Goal: Task Accomplishment & Management: Use online tool/utility

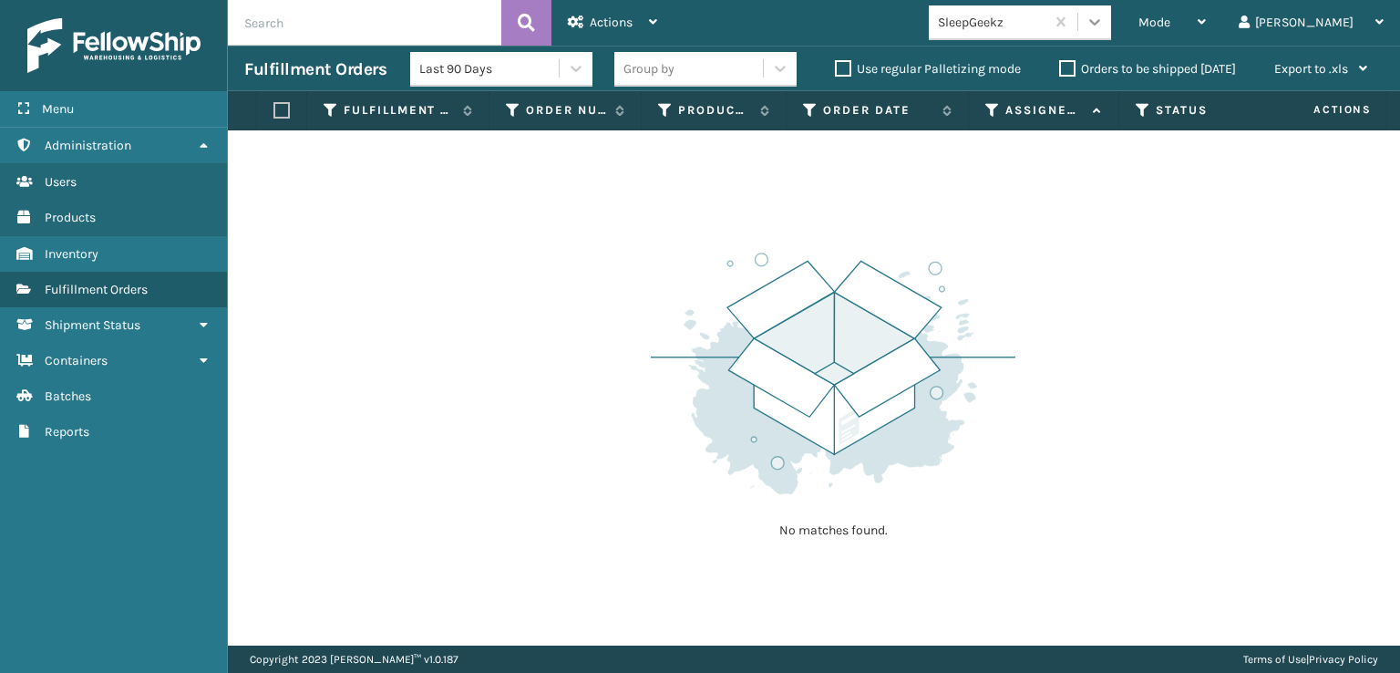
click at [1104, 26] on icon at bounding box center [1095, 22] width 18 height 18
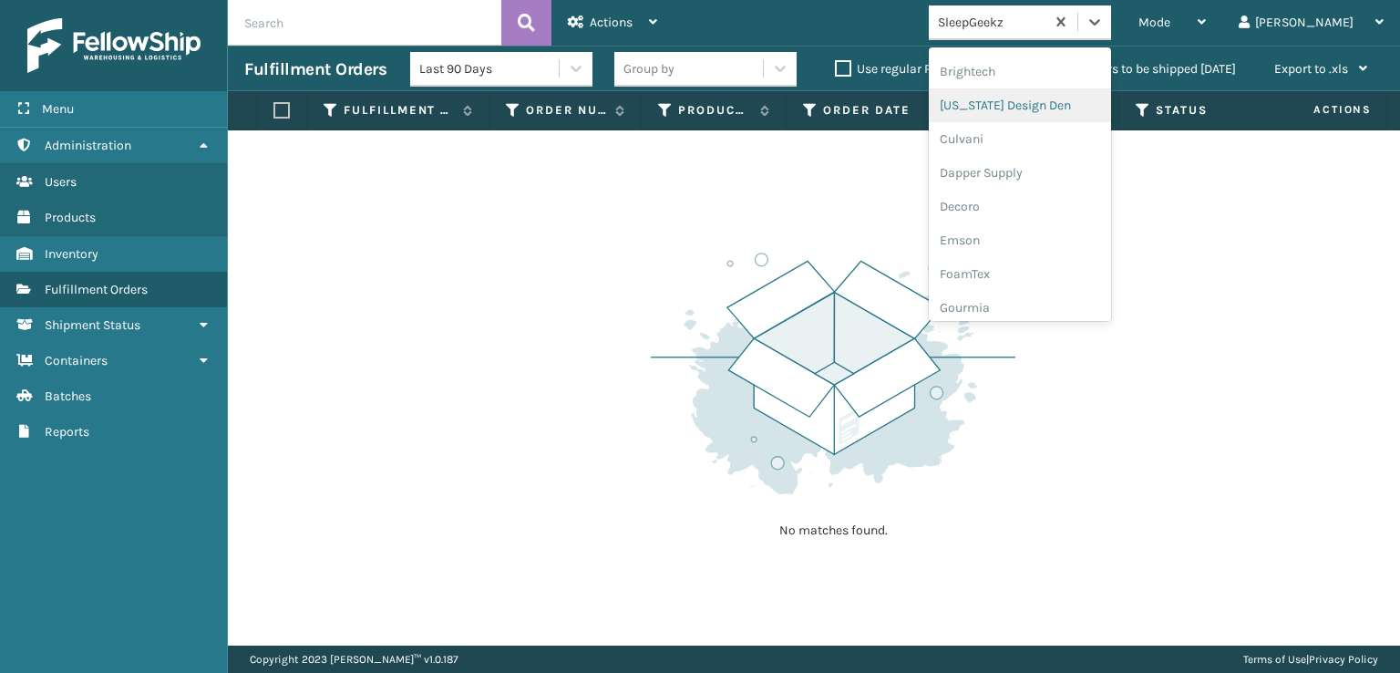
scroll to position [273, 0]
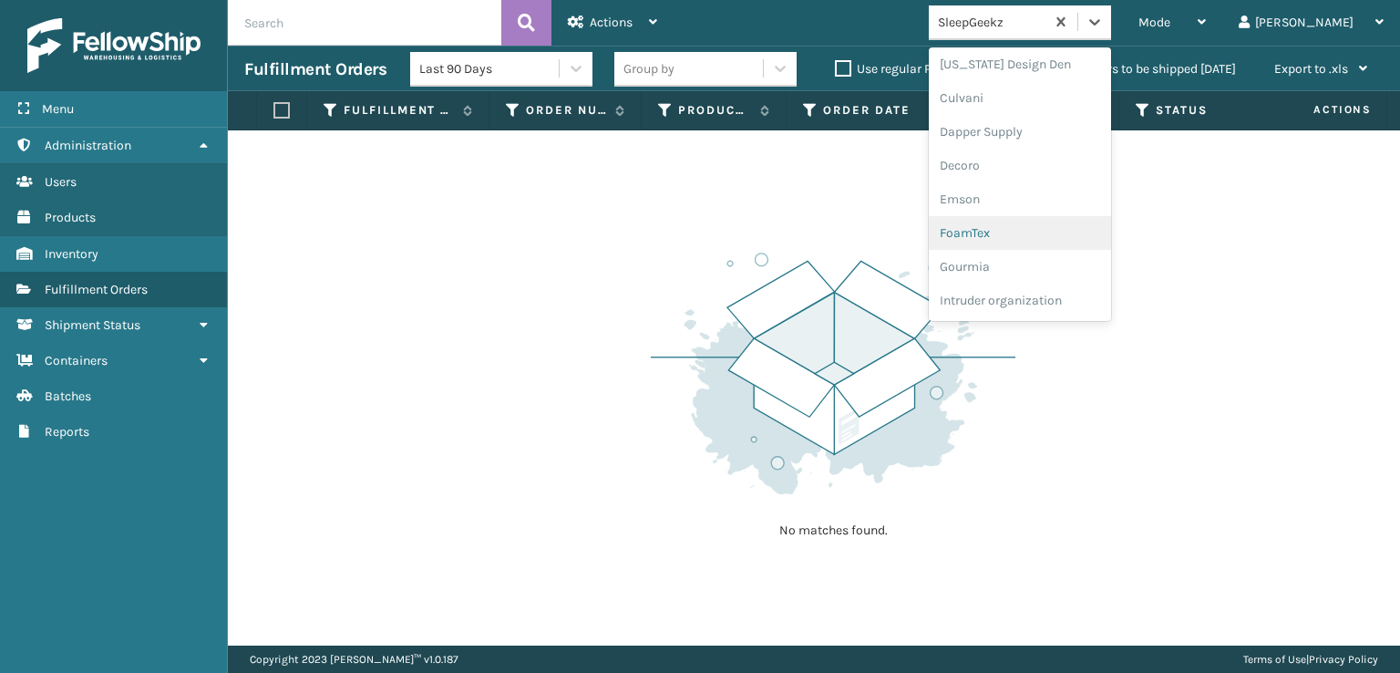
click at [1058, 229] on div "FoamTex" at bounding box center [1020, 233] width 182 height 34
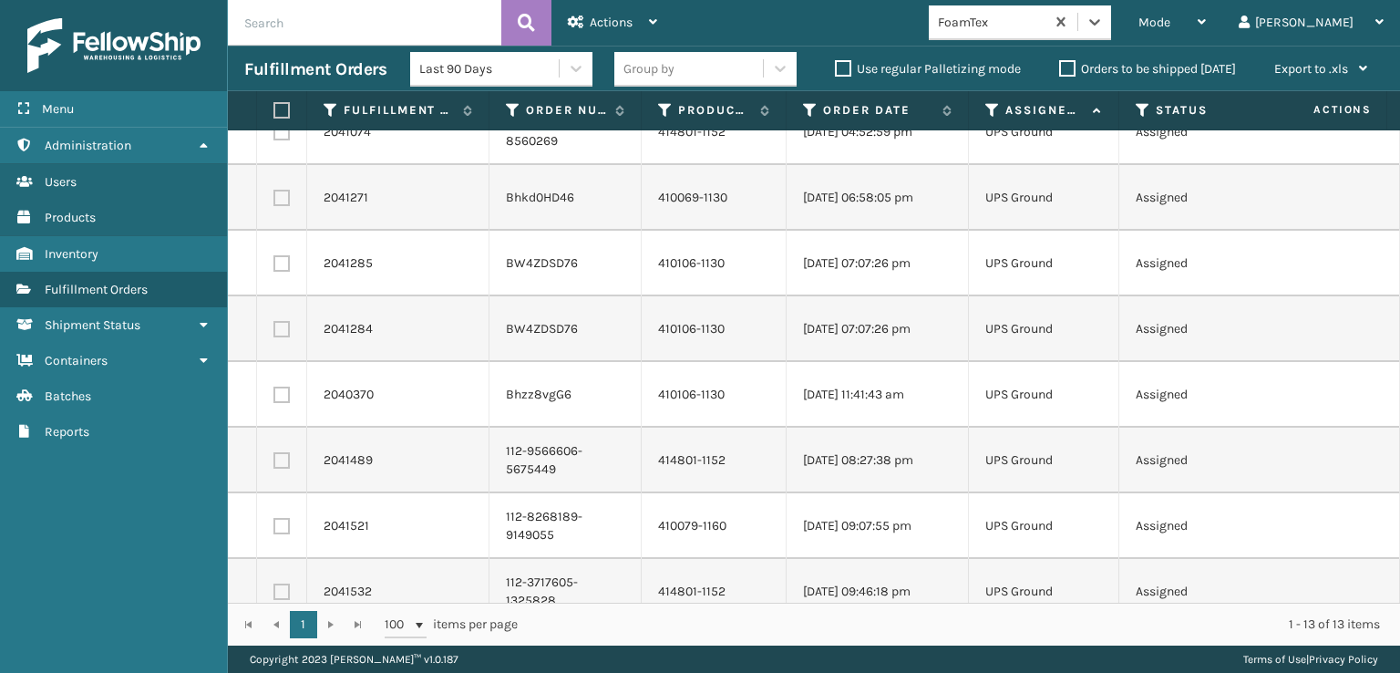
scroll to position [0, 0]
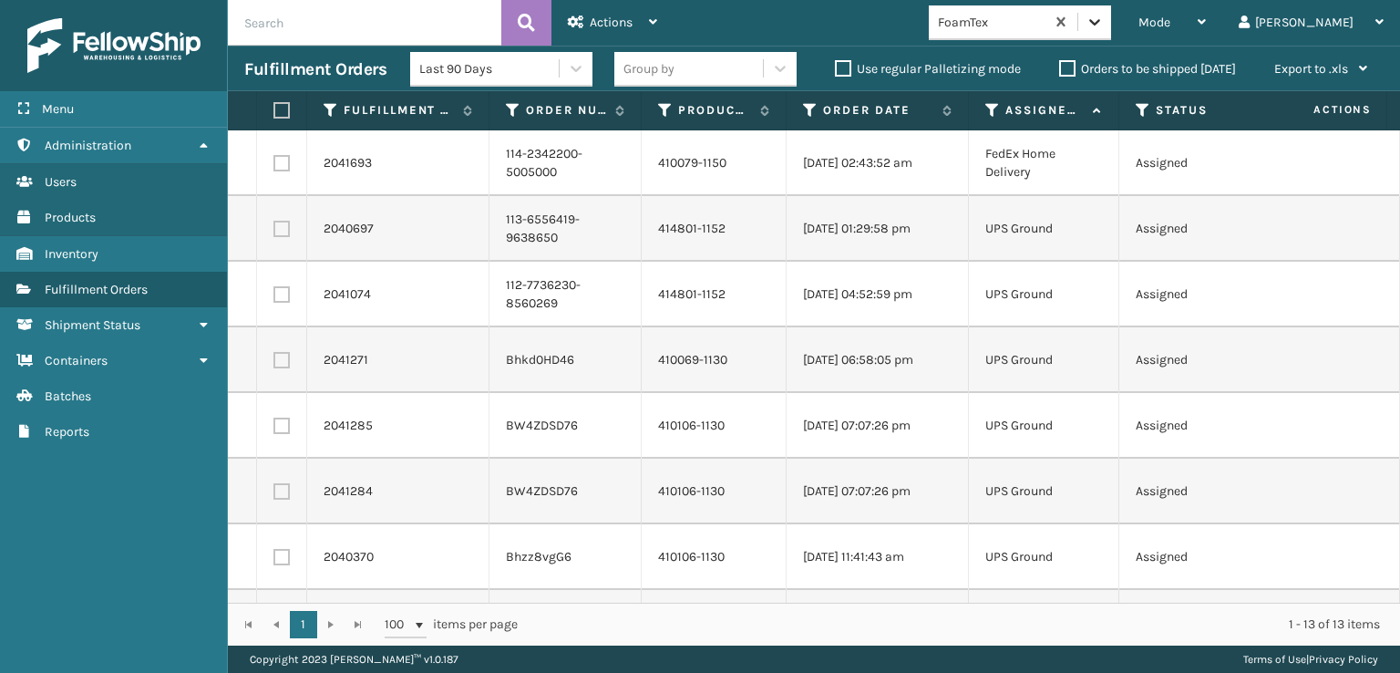
click at [1111, 35] on div at bounding box center [1094, 21] width 33 height 33
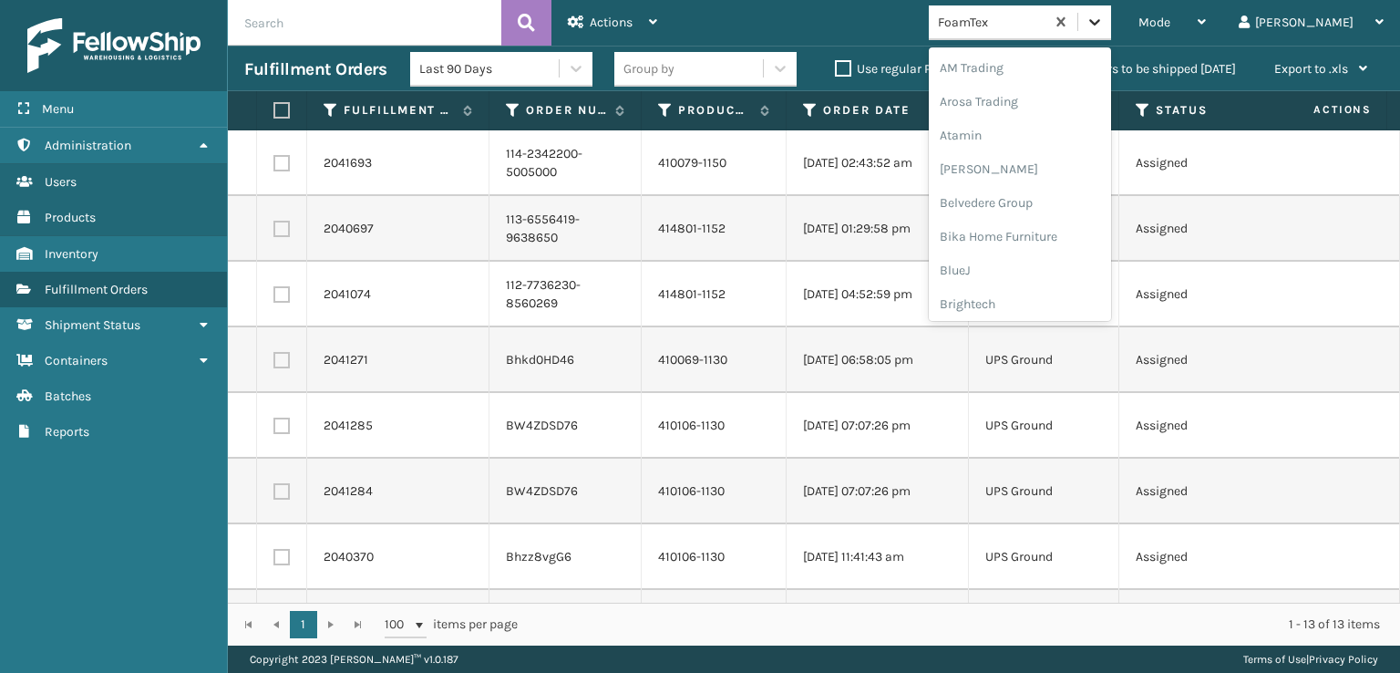
scroll to position [213, 0]
click at [1064, 293] on div "FoamTex" at bounding box center [1020, 293] width 182 height 34
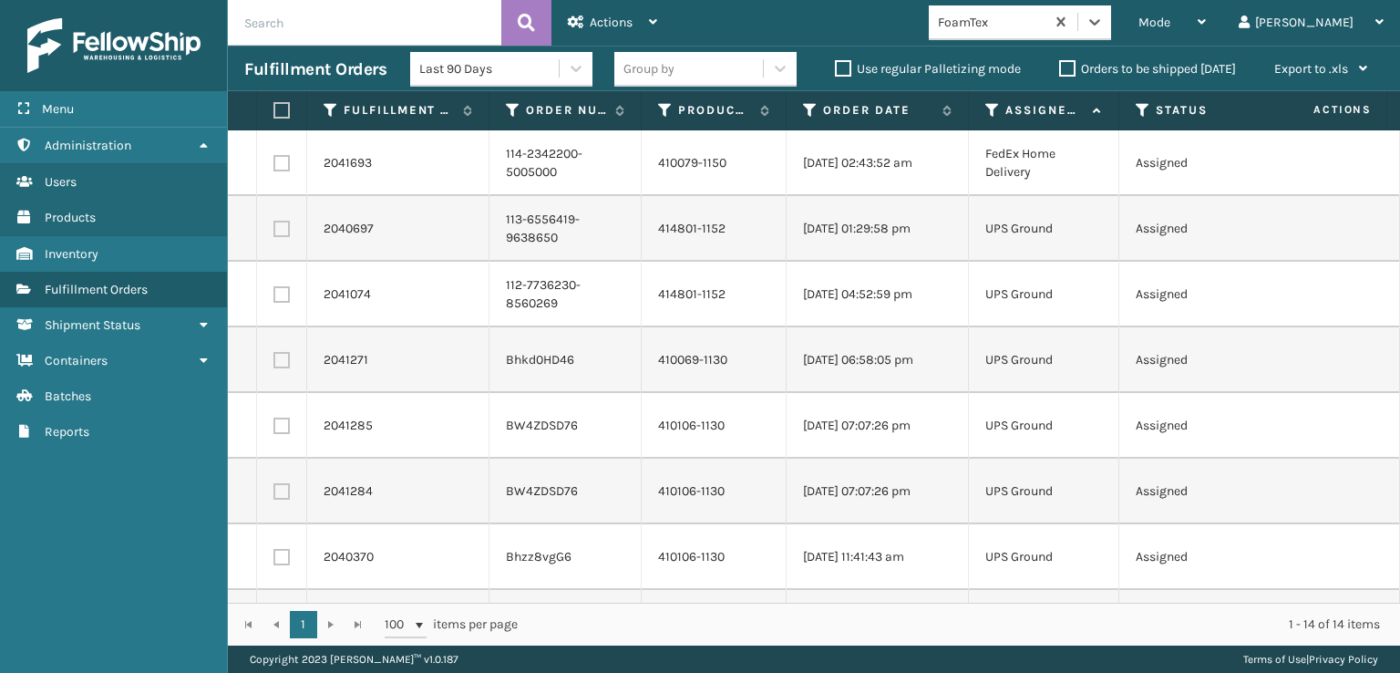
click at [273, 105] on label at bounding box center [278, 110] width 11 height 16
click at [273, 105] on input "checkbox" at bounding box center [273, 111] width 1 height 12
checkbox input "true"
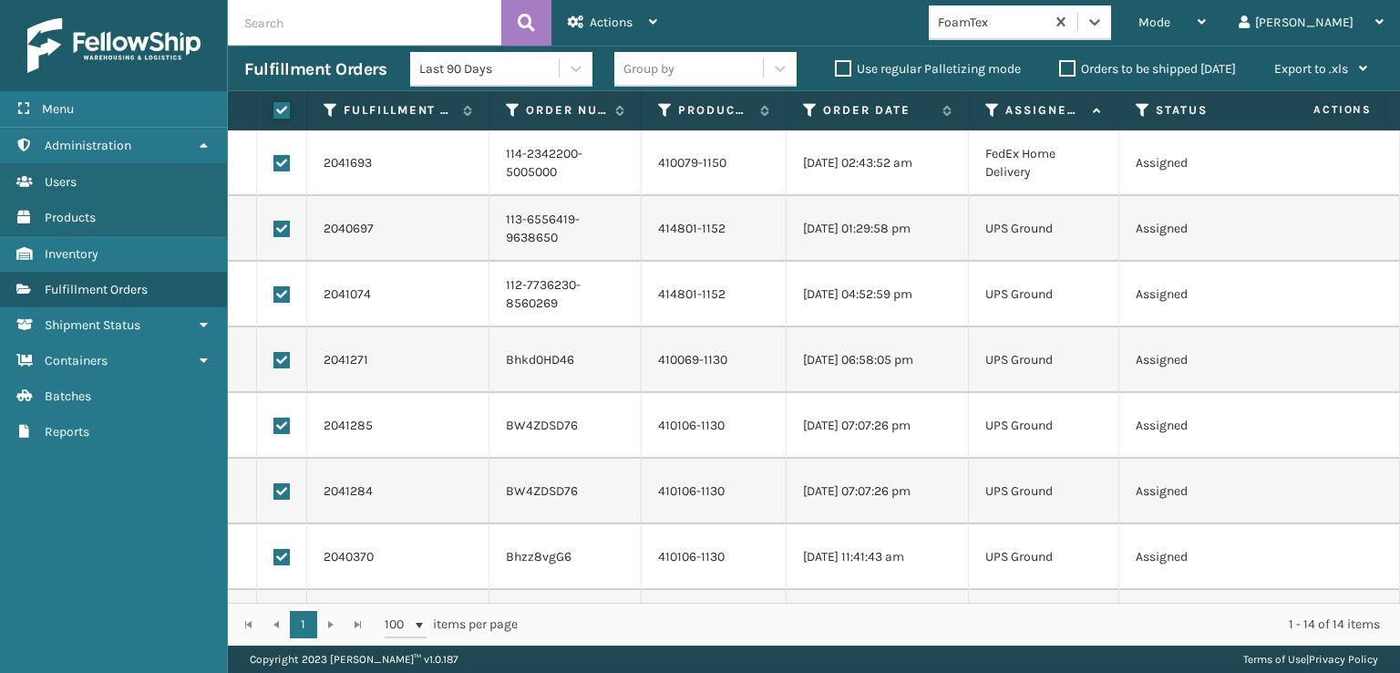
checkbox input "true"
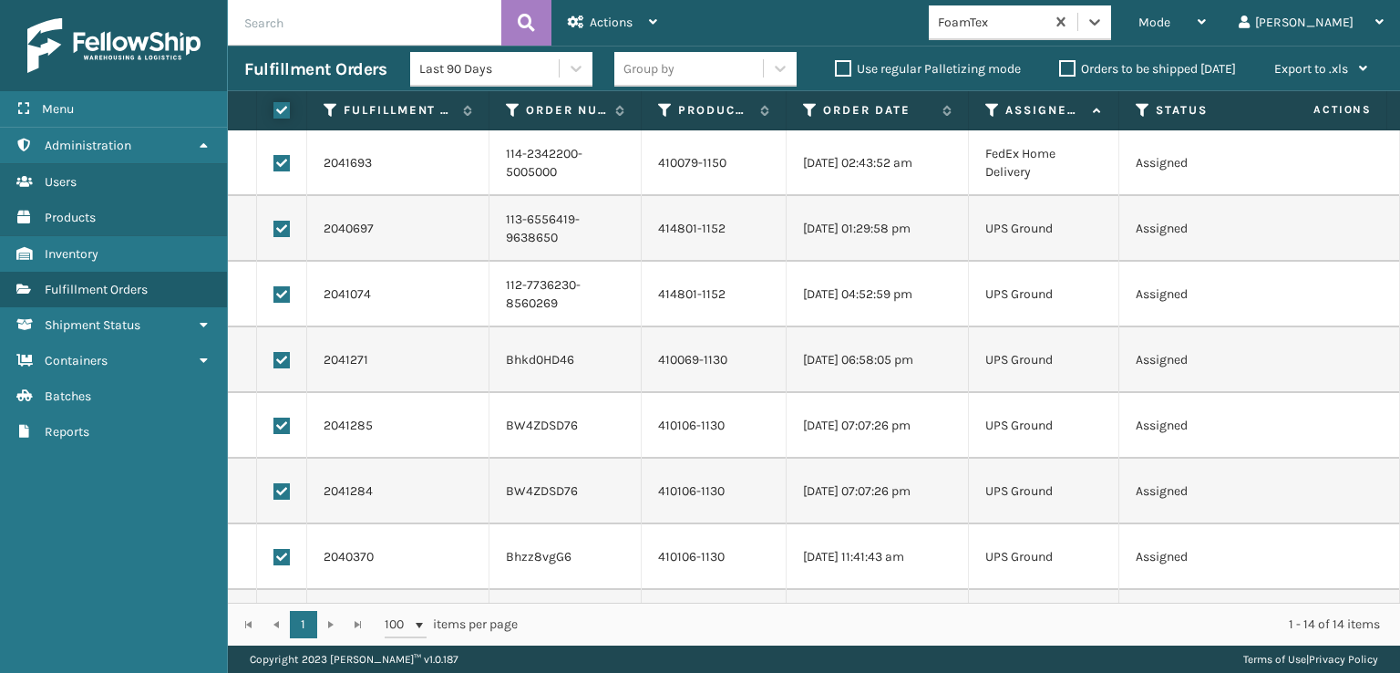
checkbox input "true"
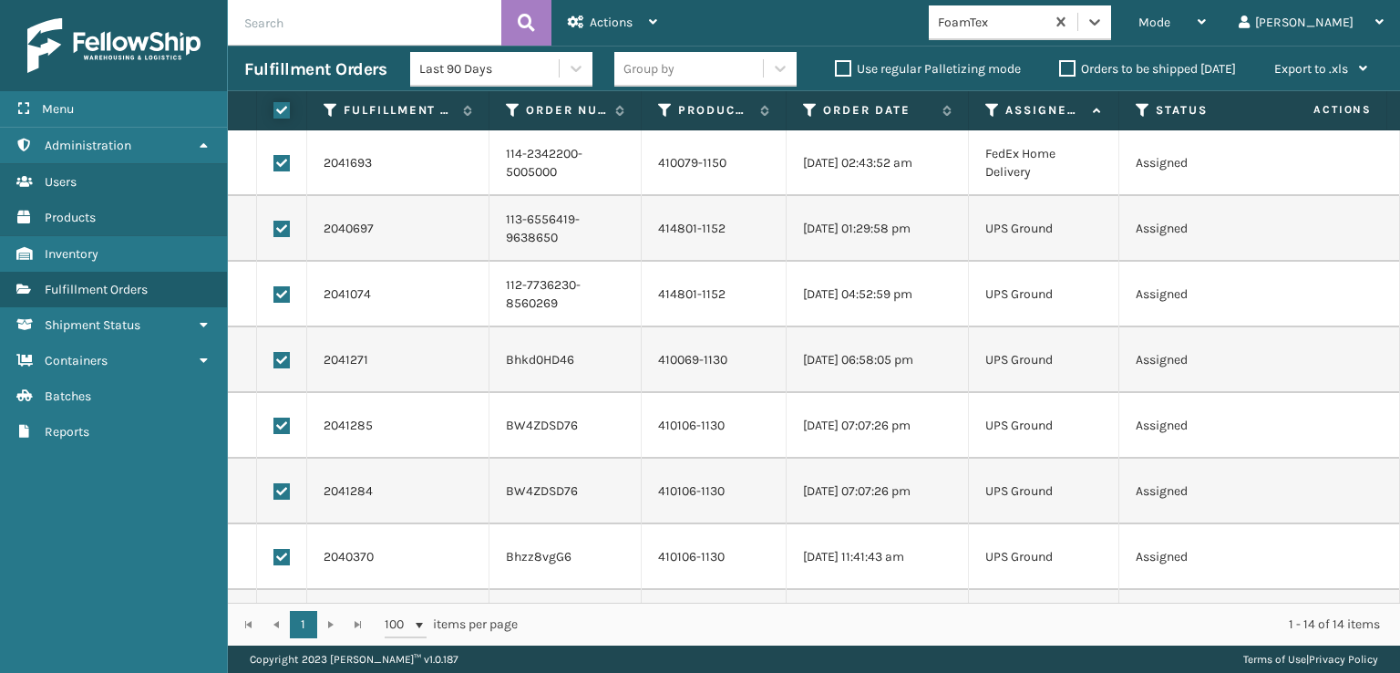
checkbox input "true"
click at [279, 158] on label at bounding box center [281, 163] width 16 height 16
click at [274, 158] on input "checkbox" at bounding box center [273, 161] width 1 height 12
checkbox input "false"
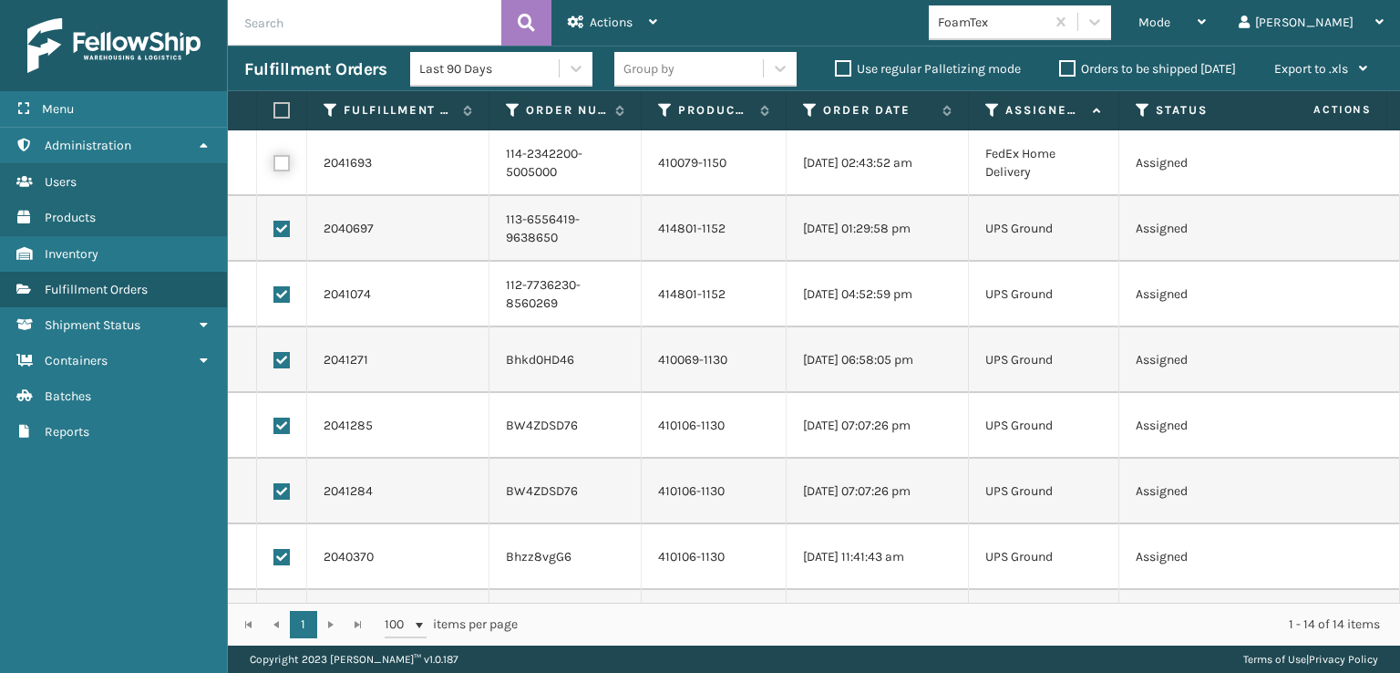
checkbox input "false"
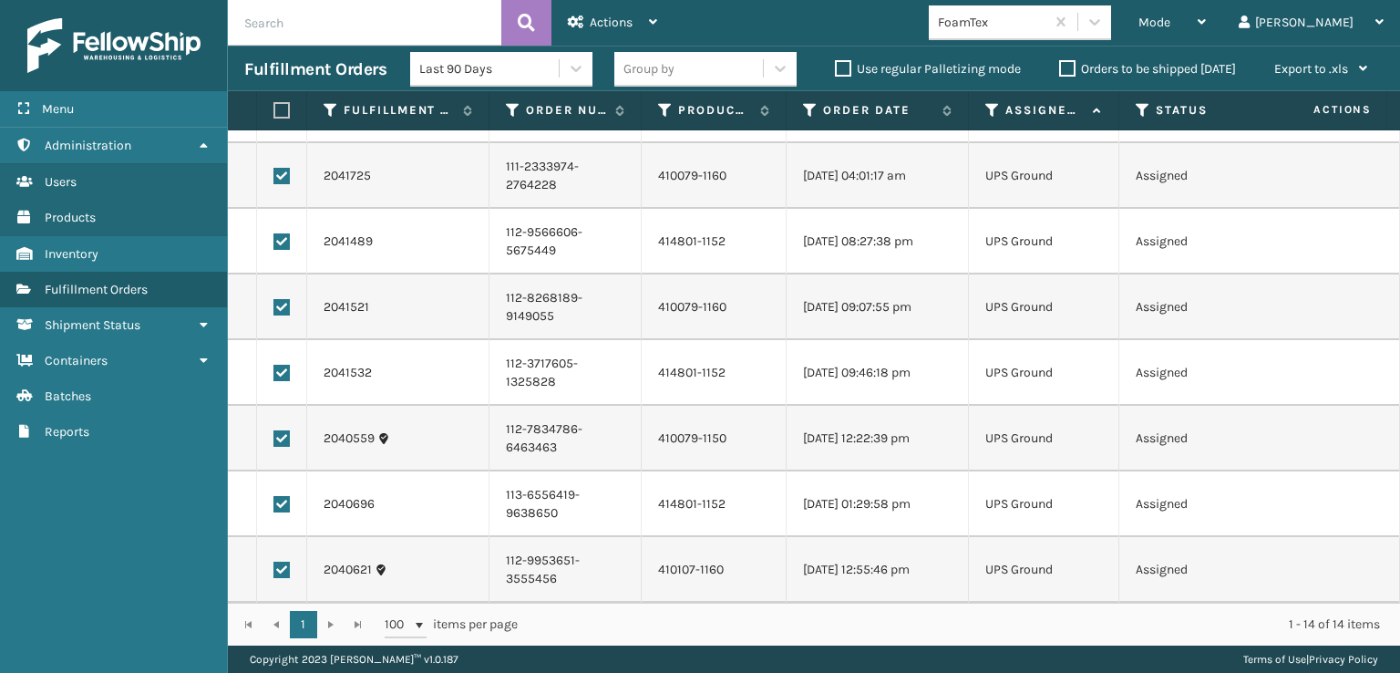
scroll to position [459, 0]
click at [586, 23] on div "Actions" at bounding box center [612, 23] width 89 height 46
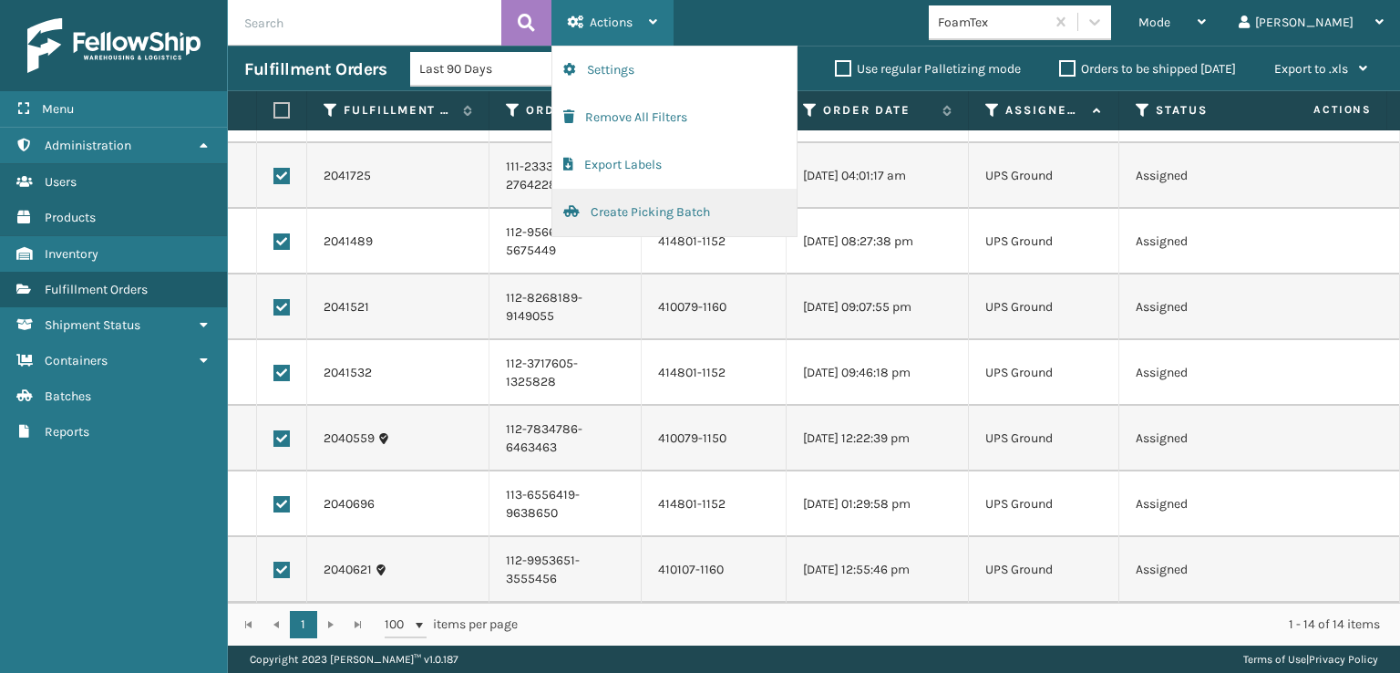
click at [617, 205] on button "Create Picking Batch" at bounding box center [674, 212] width 244 height 47
